Goal: Navigation & Orientation: Find specific page/section

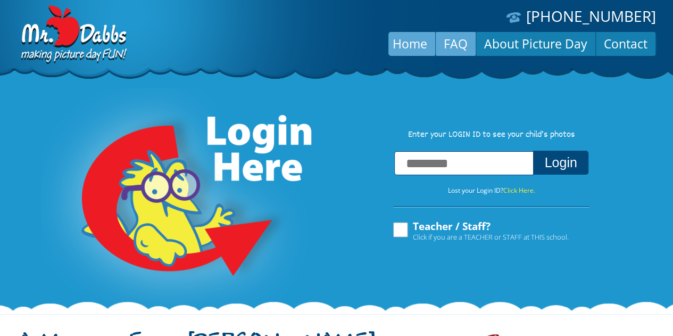
click at [456, 52] on link "FAQ" at bounding box center [456, 44] width 40 height 26
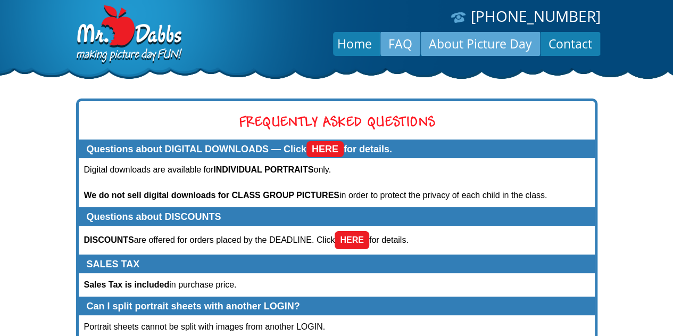
click at [476, 44] on link "About Picture Day" at bounding box center [480, 44] width 119 height 26
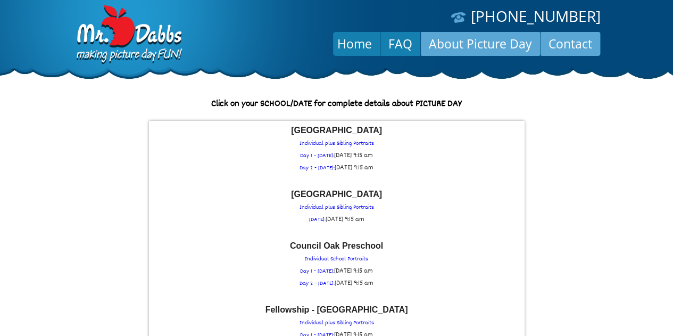
click at [581, 46] on link "Contact" at bounding box center [571, 44] width 60 height 26
